Goal: Information Seeking & Learning: Learn about a topic

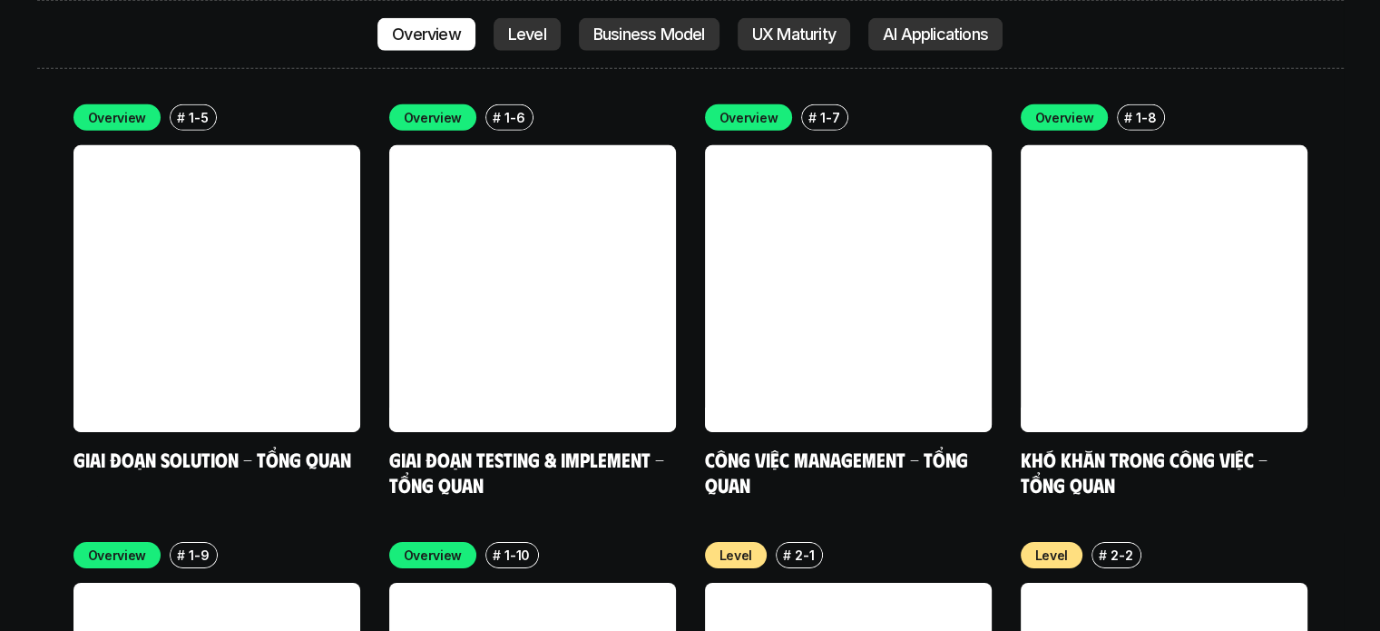
scroll to position [5813, 0]
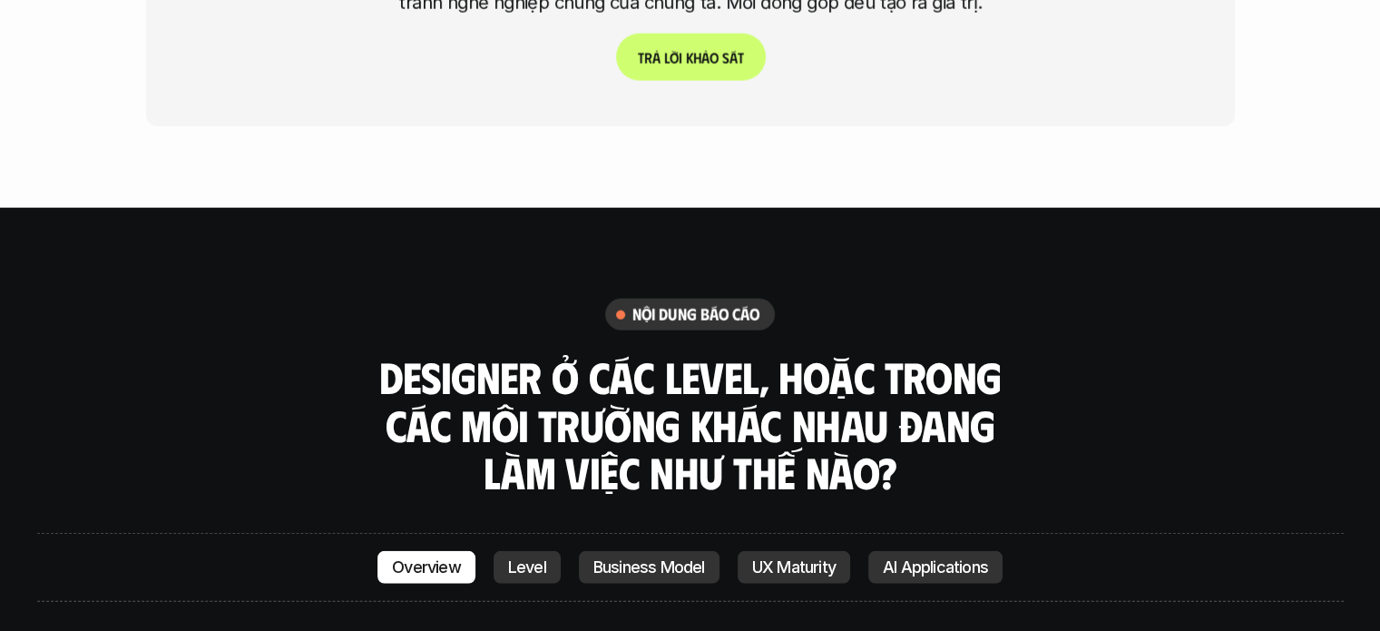
click at [508, 558] on p "Level" at bounding box center [527, 567] width 38 height 18
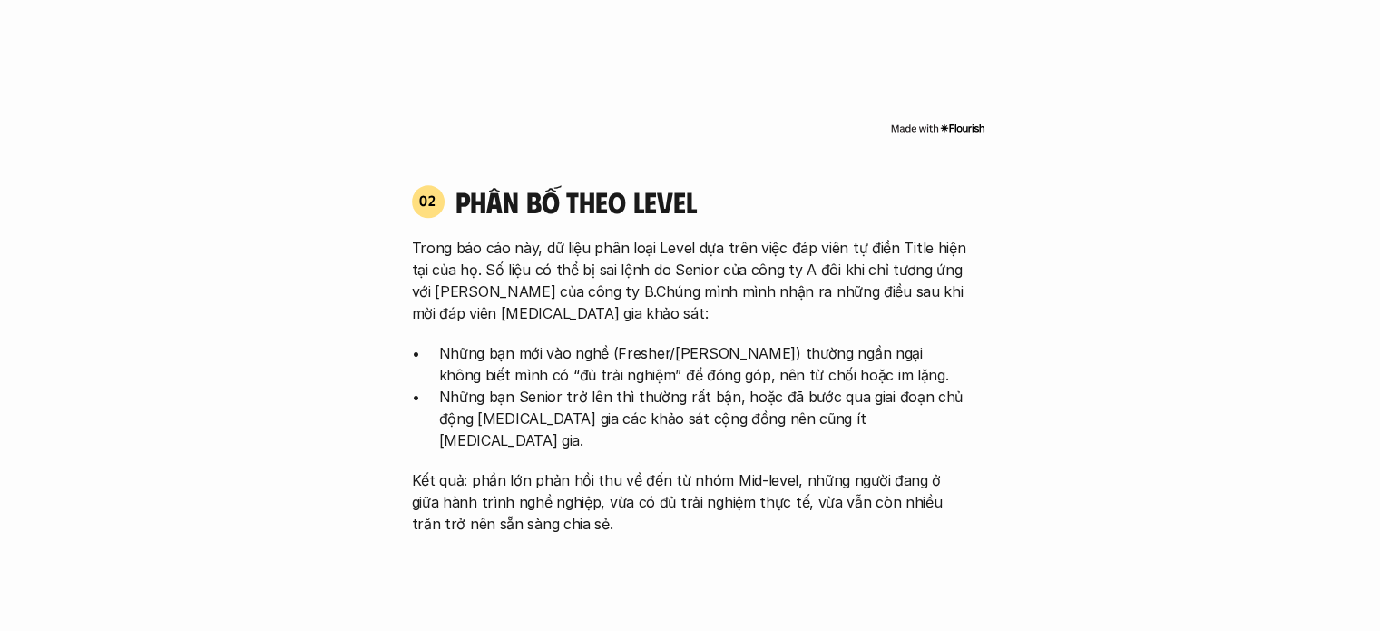
scroll to position [1625, 0]
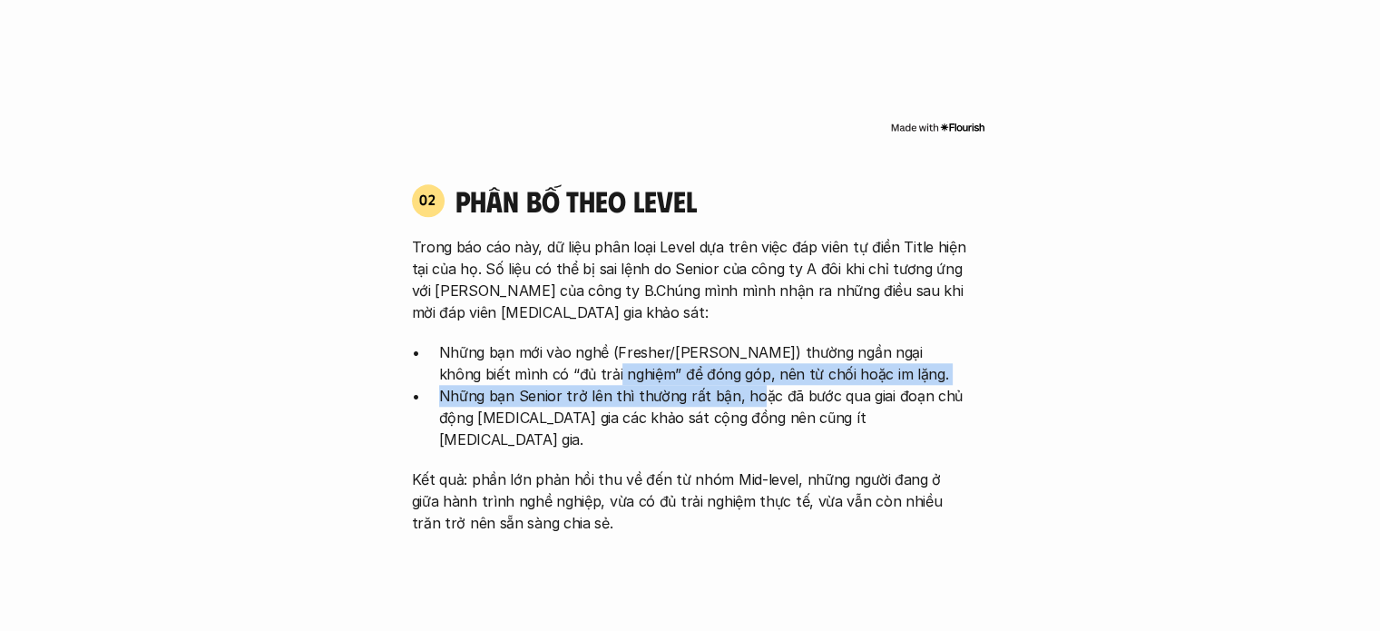
drag, startPoint x: 650, startPoint y: 333, endPoint x: 750, endPoint y: 369, distance: 107.1
click at [750, 369] on ul "Những bạn mới vào nghề (Fresher/[PERSON_NAME]) thường ngần ngại không biết mình…" at bounding box center [690, 395] width 557 height 109
click at [696, 385] on p "Những bạn Senior trở lên thì thường rất bận, hoặc đã bước qua giai đoạn chủ độn…" at bounding box center [704, 417] width 530 height 65
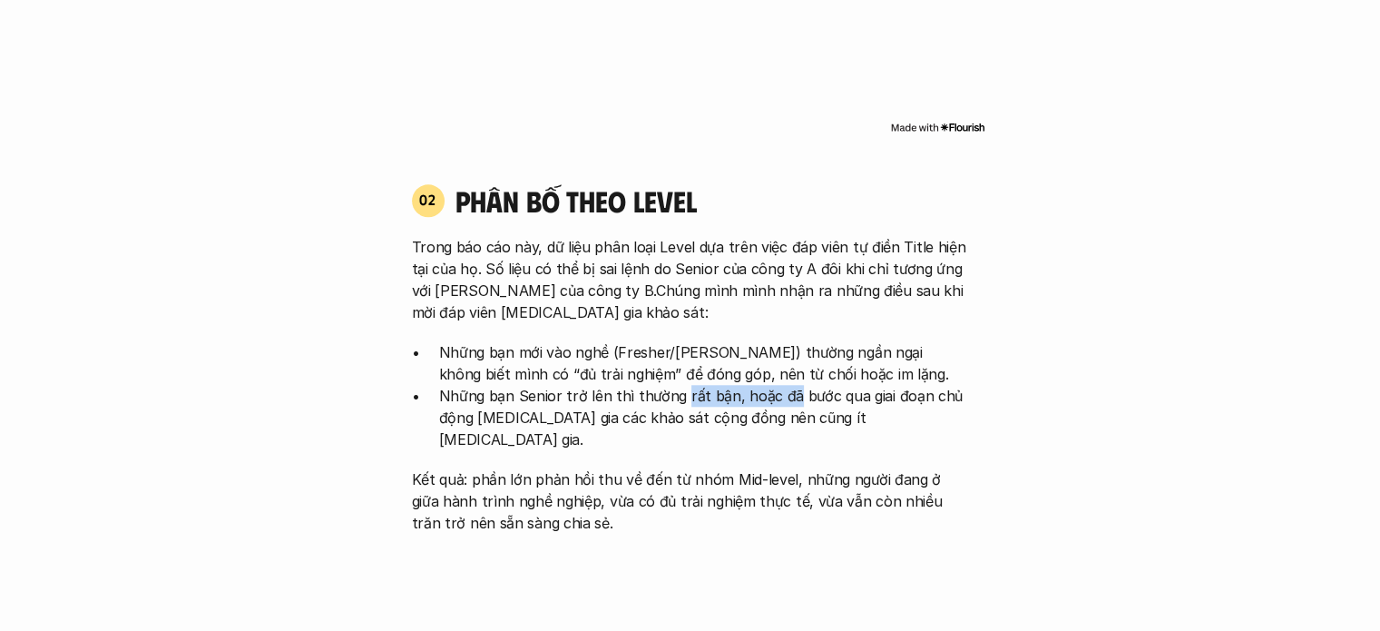
drag, startPoint x: 690, startPoint y: 369, endPoint x: 787, endPoint y: 376, distance: 97.3
click at [784, 385] on p "Những bạn Senior trở lên thì thường rất bận, hoặc đã bước qua giai đoạn chủ độn…" at bounding box center [704, 417] width 530 height 65
click at [788, 385] on p "Những bạn Senior trở lên thì thường rất bận, hoặc đã bước qua giai đoạn chủ độn…" at bounding box center [704, 417] width 530 height 65
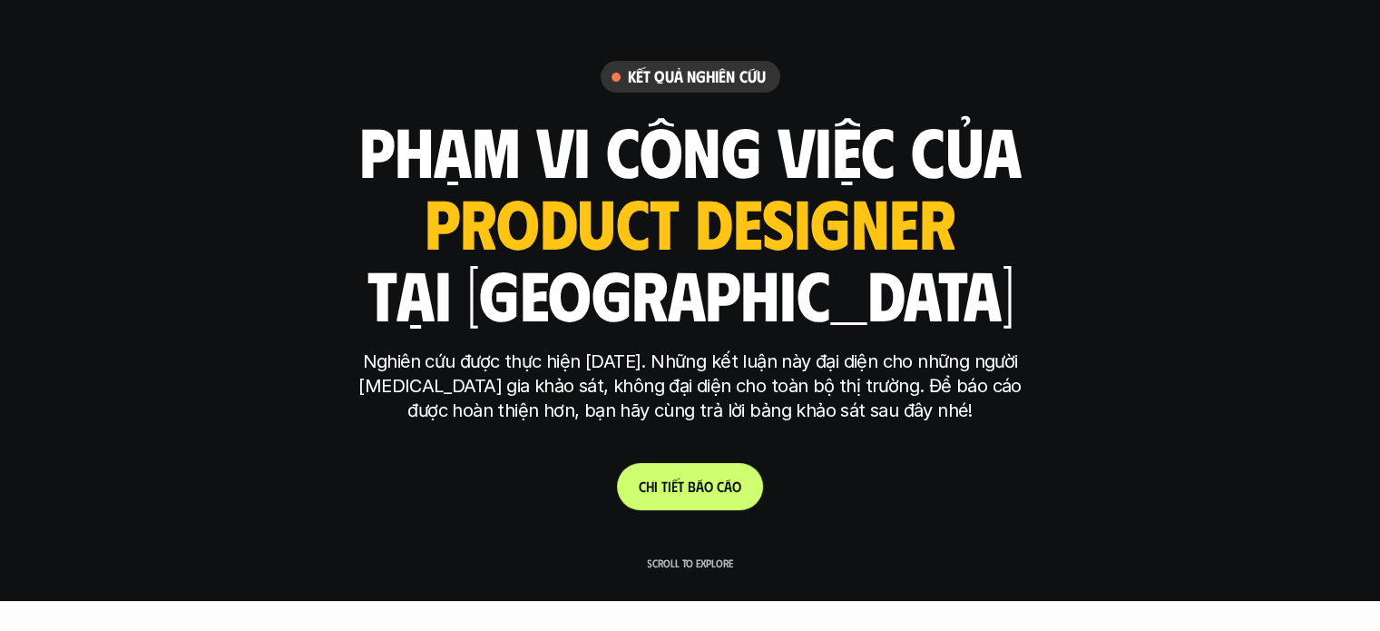
scroll to position [0, 0]
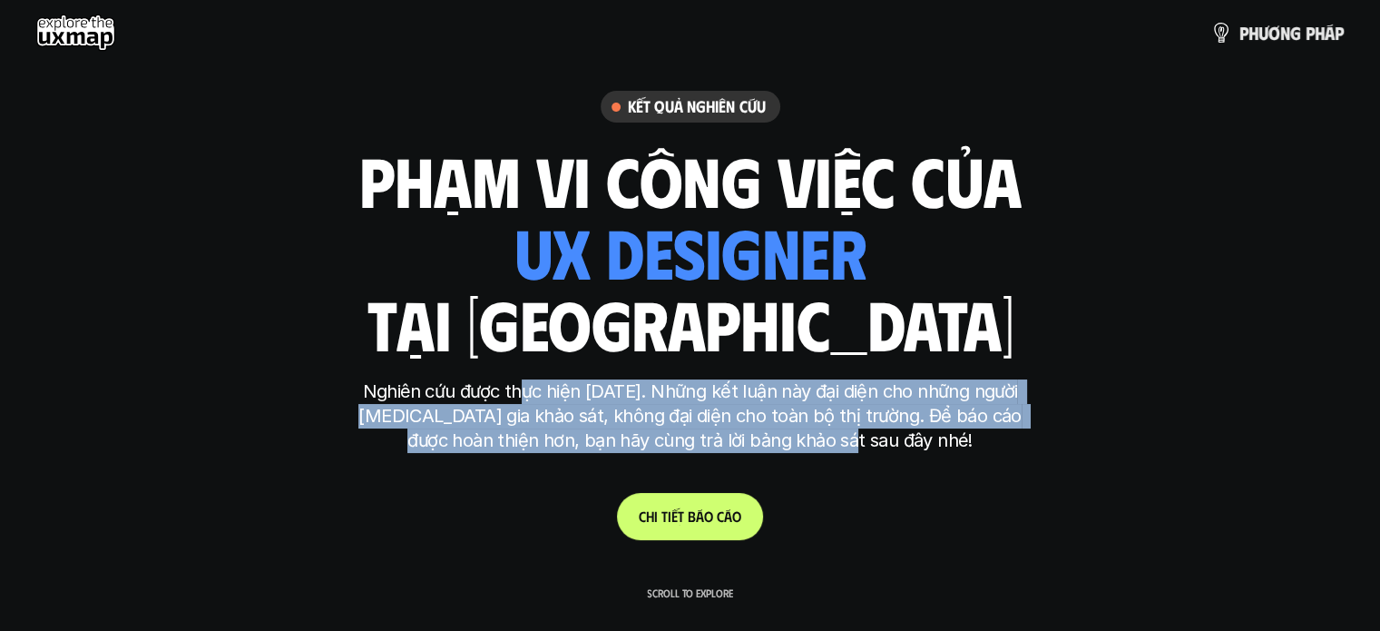
drag, startPoint x: 515, startPoint y: 387, endPoint x: 872, endPoint y: 440, distance: 360.6
click at [872, 440] on p "Nghiên cứu được thực hiện [DATE]. Những kết luận này đại diện cho những người […" at bounding box center [690, 415] width 680 height 73
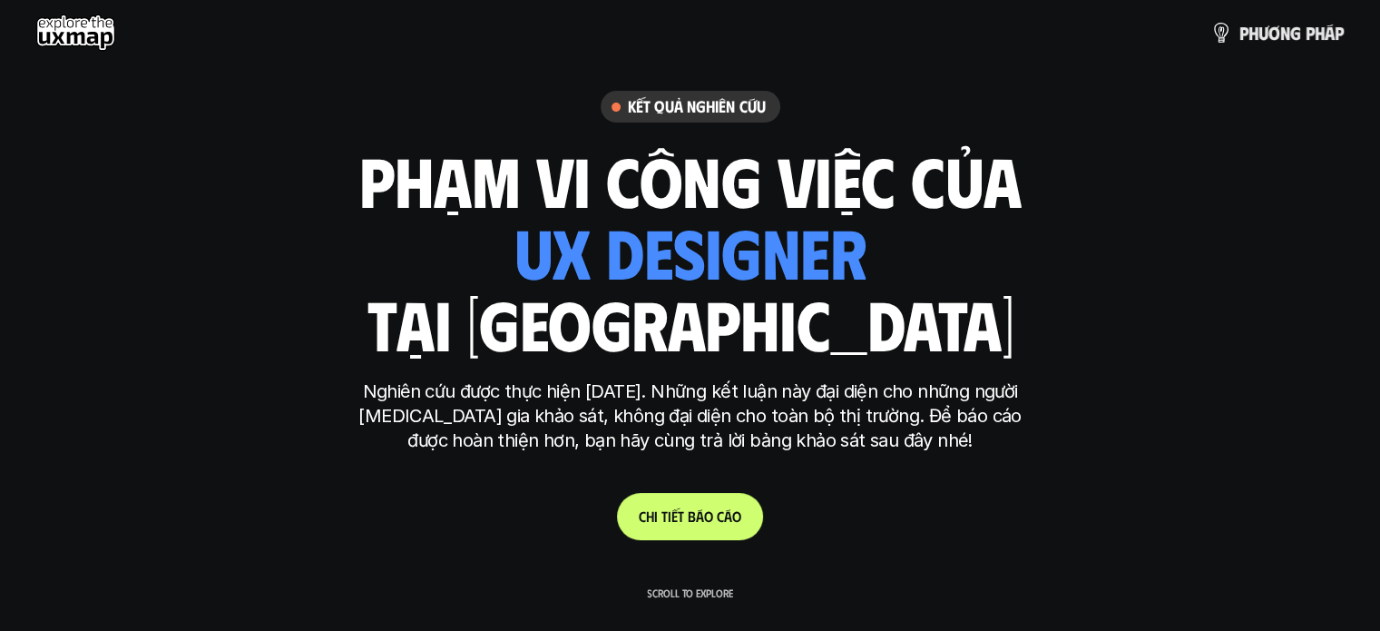
click at [879, 431] on p "Nghiên cứu được thực hiện [DATE]. Những kết luận này đại diện cho những người […" at bounding box center [690, 415] width 680 height 73
click at [670, 531] on link "C h i t i ế t b á o c á o" at bounding box center [690, 516] width 146 height 47
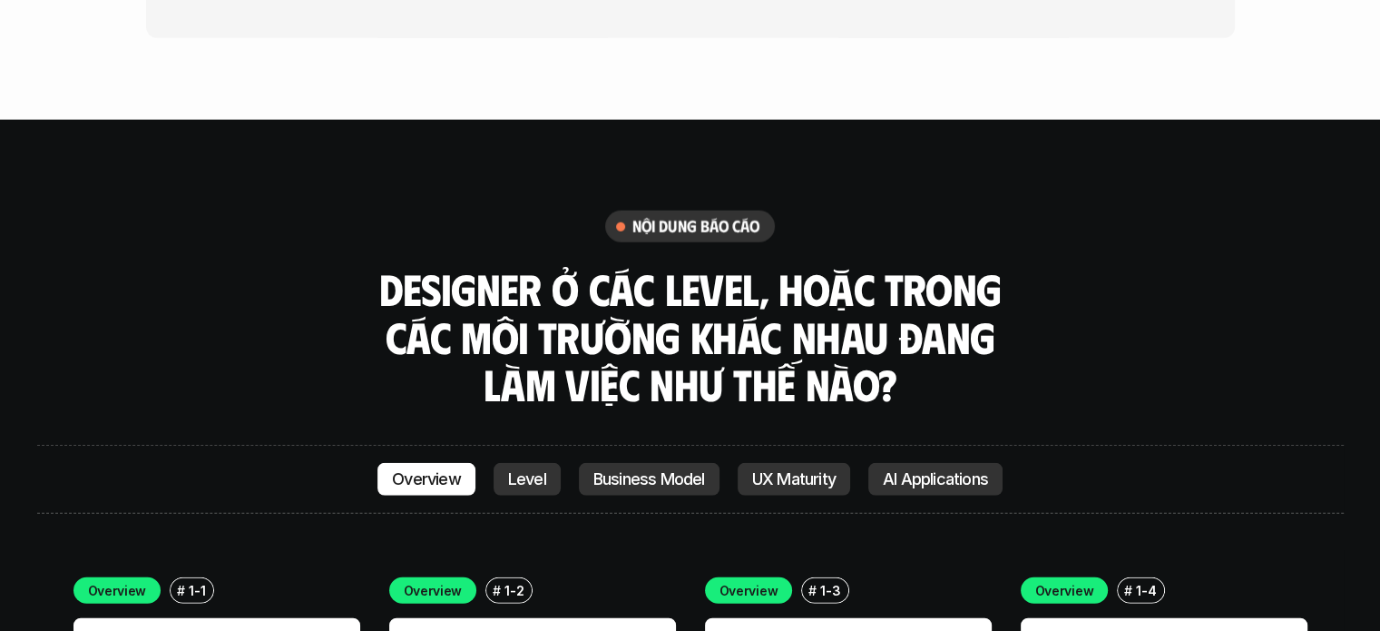
scroll to position [4730, 0]
